Goal: Information Seeking & Learning: Check status

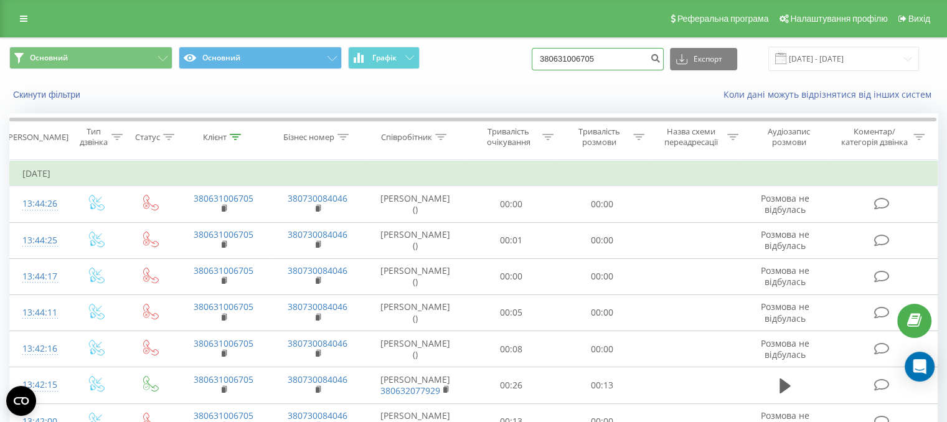
drag, startPoint x: 627, startPoint y: 64, endPoint x: 580, endPoint y: 65, distance: 47.3
click at [580, 65] on input "380631006705" at bounding box center [598, 59] width 132 height 22
type input "380632343767"
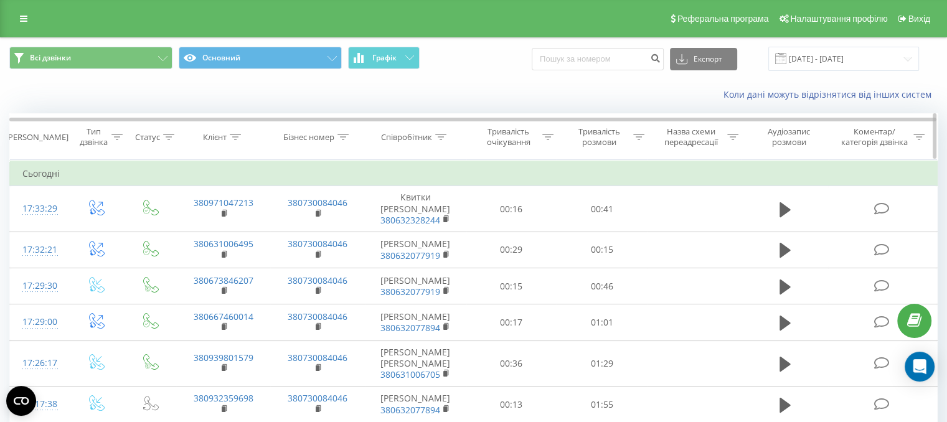
click at [443, 134] on icon at bounding box center [440, 137] width 11 height 6
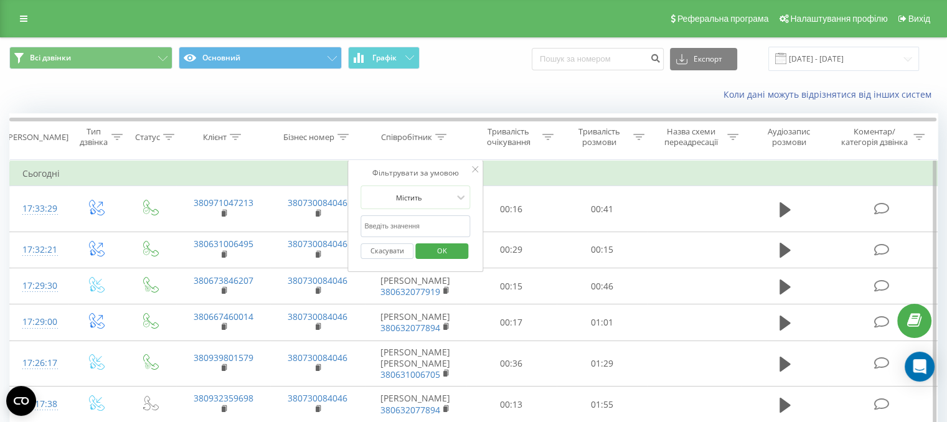
drag, startPoint x: 411, startPoint y: 224, endPoint x: 417, endPoint y: 228, distance: 7.5
click at [411, 224] on input "text" at bounding box center [415, 226] width 110 height 22
paste input "380632343767"
type input "380632343767"
click at [443, 247] on span "OK" at bounding box center [442, 250] width 35 height 19
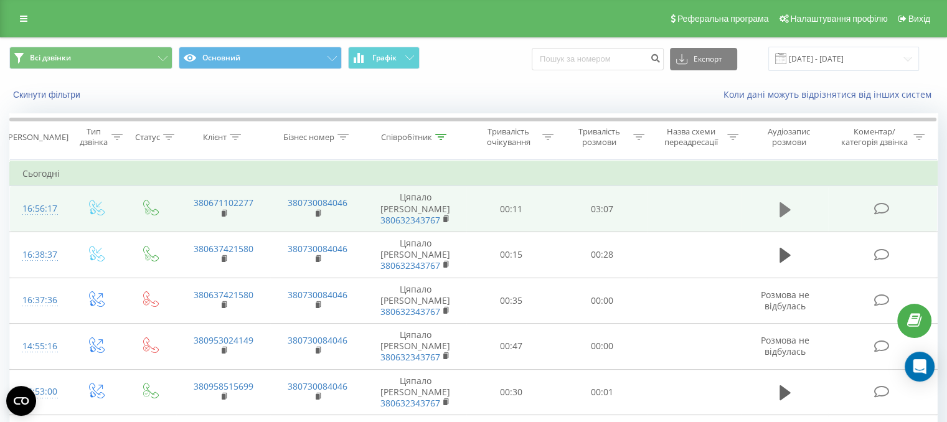
click at [786, 202] on icon at bounding box center [784, 209] width 11 height 15
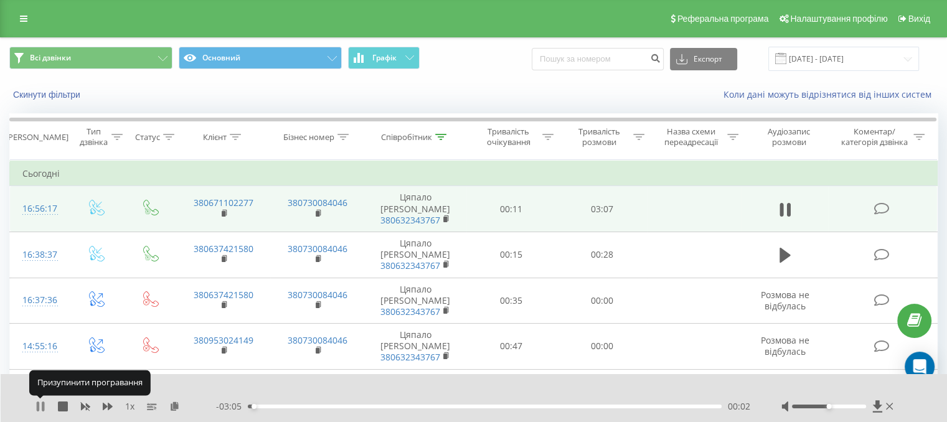
click at [39, 407] on icon at bounding box center [40, 407] width 10 height 10
click at [39, 407] on icon at bounding box center [40, 407] width 7 height 10
click at [141, 382] on div "1 x - 02:59 00:07 00:07" at bounding box center [474, 398] width 947 height 48
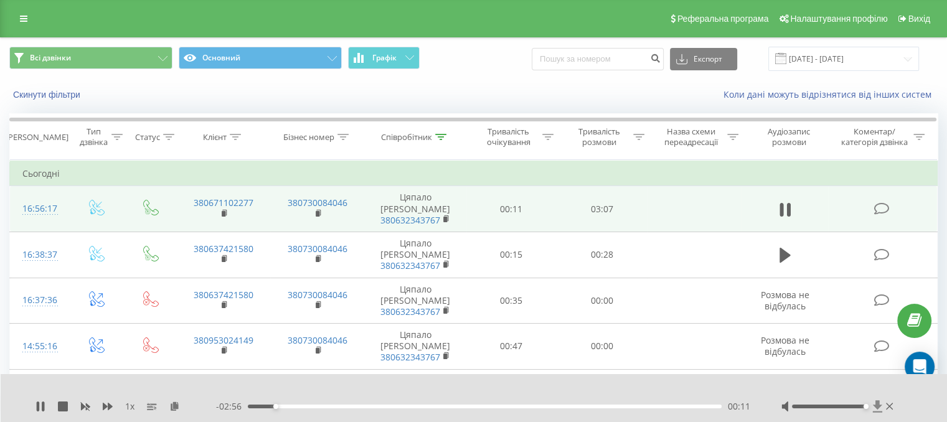
drag, startPoint x: 829, startPoint y: 404, endPoint x: 874, endPoint y: 402, distance: 45.5
click at [874, 402] on div at bounding box center [838, 406] width 115 height 12
click at [787, 203] on icon at bounding box center [788, 210] width 4 height 14
drag, startPoint x: 714, startPoint y: 407, endPoint x: 206, endPoint y: 369, distance: 509.5
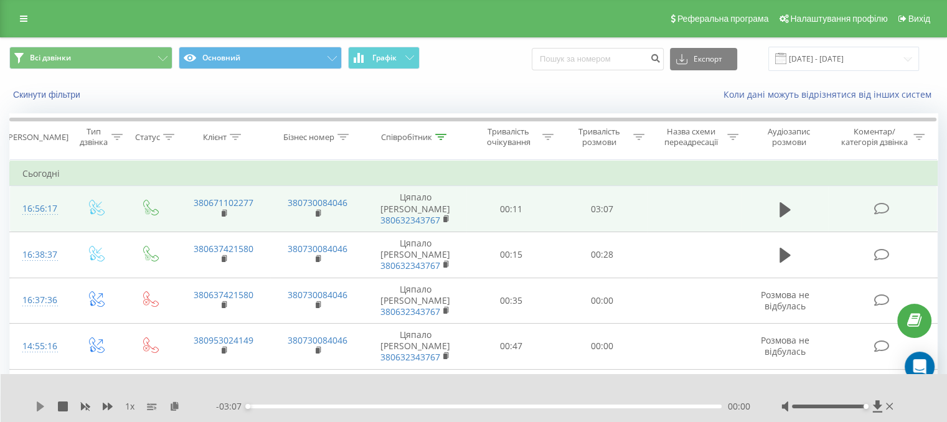
click at [38, 402] on icon at bounding box center [40, 407] width 10 height 10
click at [40, 405] on icon at bounding box center [40, 407] width 10 height 10
click at [37, 410] on icon at bounding box center [40, 407] width 7 height 10
click at [37, 407] on icon at bounding box center [38, 407] width 2 height 10
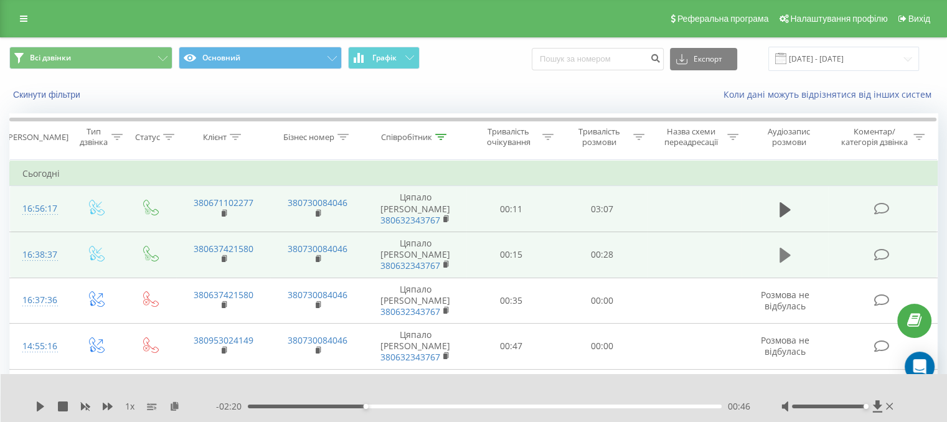
click at [784, 248] on icon at bounding box center [784, 255] width 11 height 15
click at [784, 384] on icon at bounding box center [784, 392] width 11 height 17
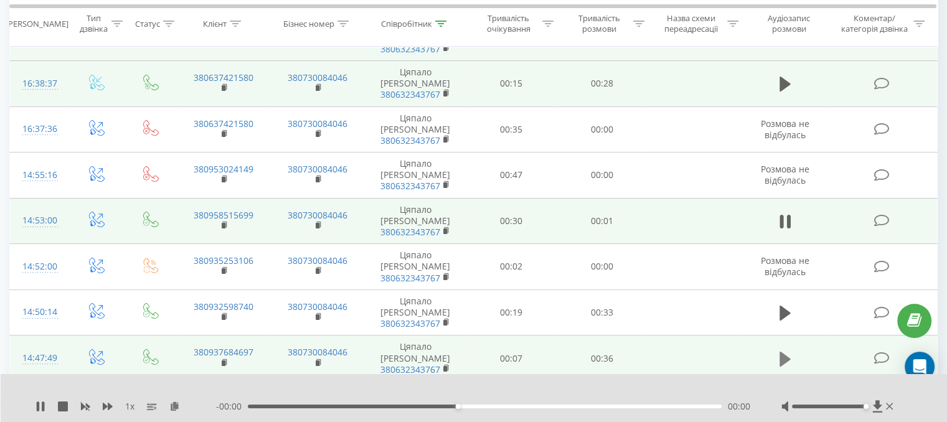
scroll to position [187, 0]
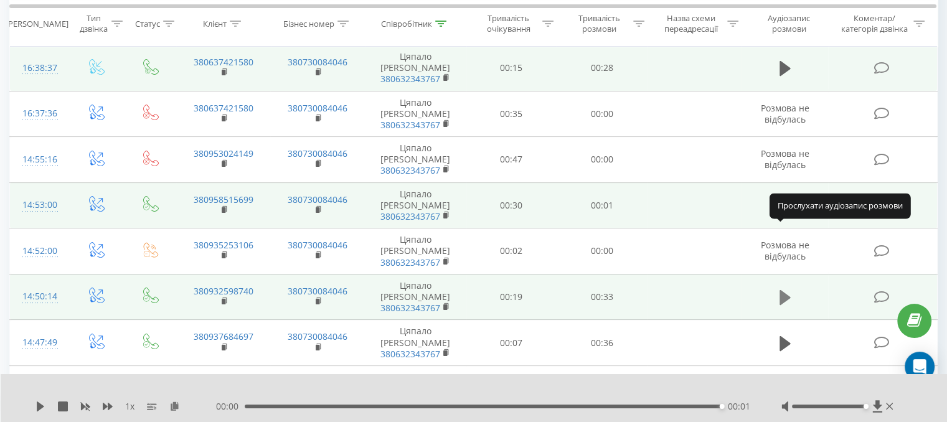
click at [789, 289] on icon at bounding box center [784, 297] width 11 height 17
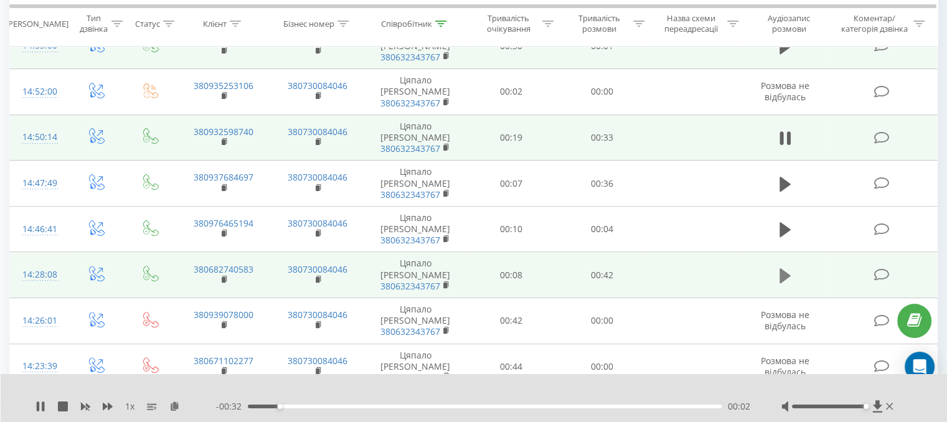
scroll to position [374, 0]
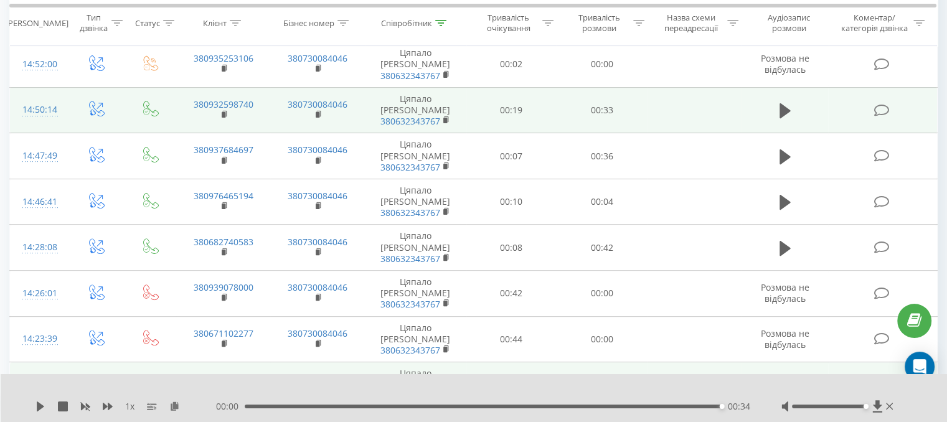
click at [786, 377] on icon at bounding box center [784, 385] width 11 height 17
click at [789, 377] on icon at bounding box center [784, 385] width 11 height 17
click at [783, 378] on icon at bounding box center [784, 385] width 11 height 15
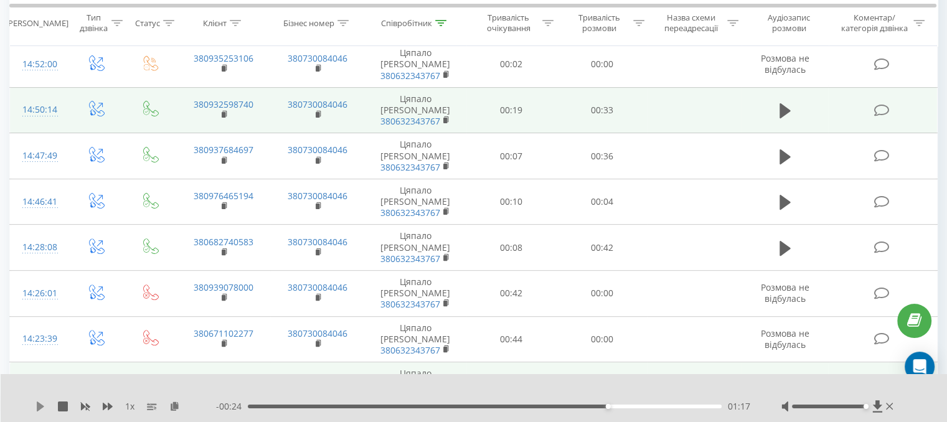
click at [36, 404] on icon at bounding box center [40, 407] width 10 height 10
click at [469, 405] on div "01:25" at bounding box center [485, 407] width 474 height 4
click at [538, 387] on div at bounding box center [465, 391] width 689 height 14
drag, startPoint x: 37, startPoint y: 406, endPoint x: 75, endPoint y: 384, distance: 43.6
click at [38, 405] on icon at bounding box center [38, 407] width 2 height 10
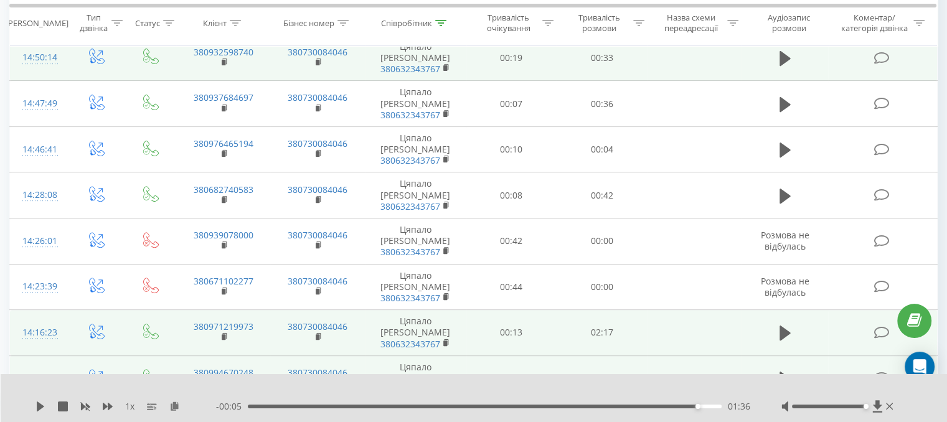
scroll to position [498, 0]
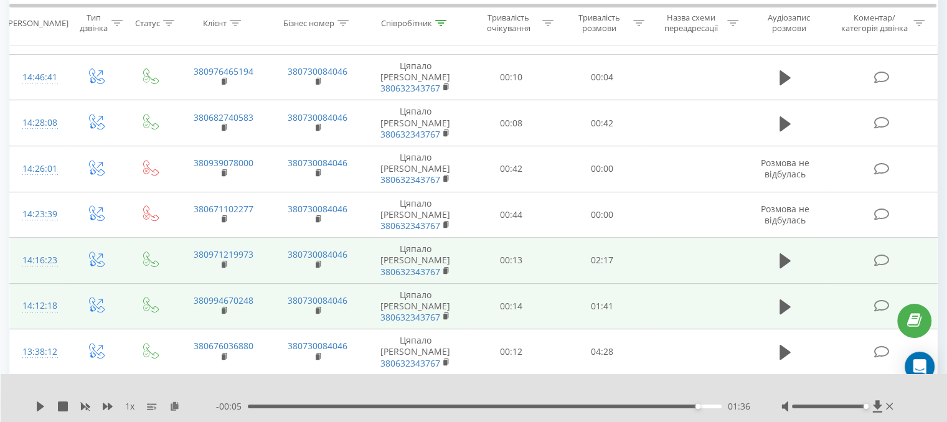
click at [785, 391] on icon at bounding box center [784, 398] width 11 height 15
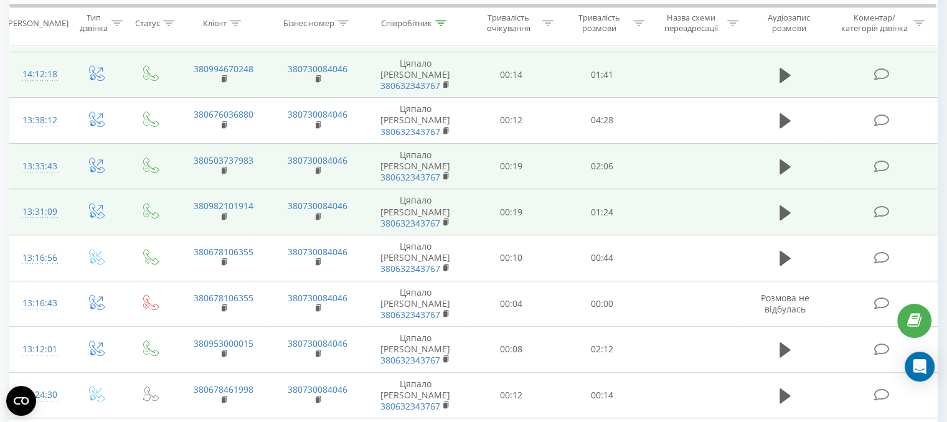
scroll to position [747, 0]
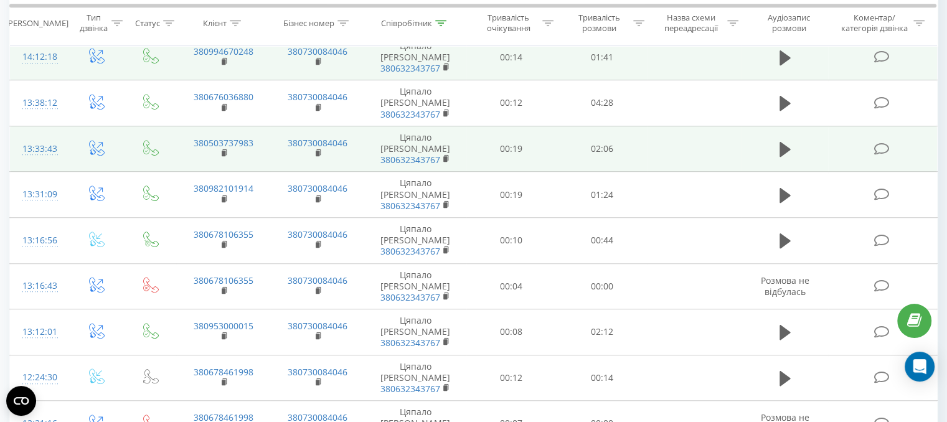
drag, startPoint x: 783, startPoint y: 284, endPoint x: 730, endPoint y: 301, distance: 55.5
